Goal: Information Seeking & Learning: Understand process/instructions

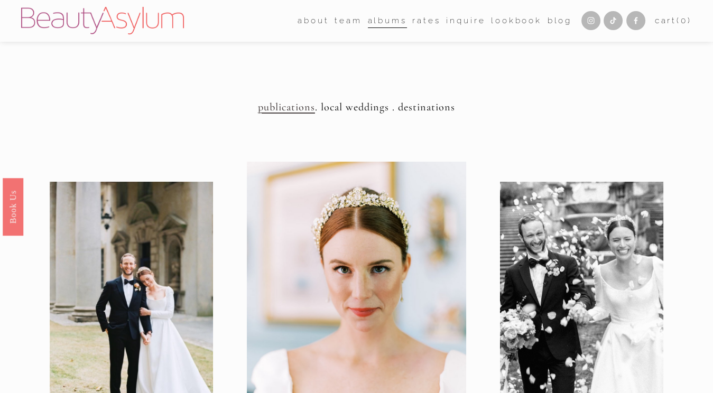
click at [422, 24] on link "Rates" at bounding box center [426, 21] width 28 height 16
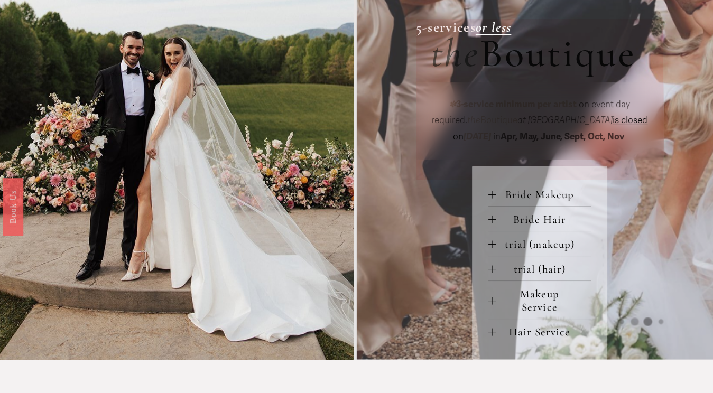
scroll to position [370, 0]
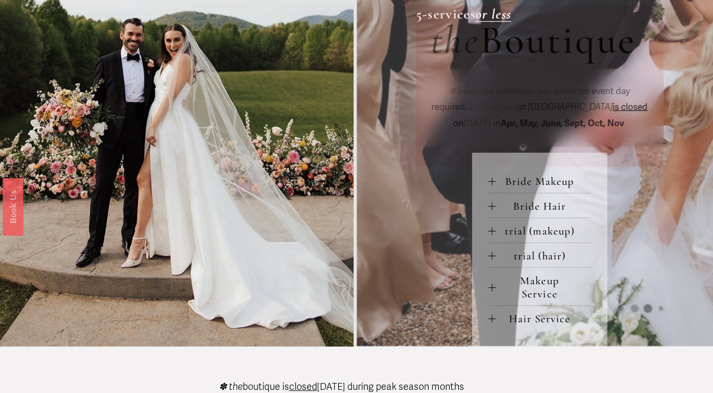
click at [490, 320] on div at bounding box center [491, 319] width 7 height 7
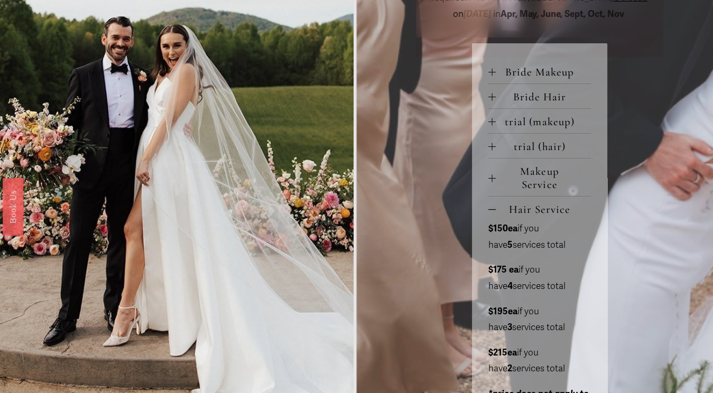
scroll to position [480, 0]
